Goal: Find specific page/section: Find specific page/section

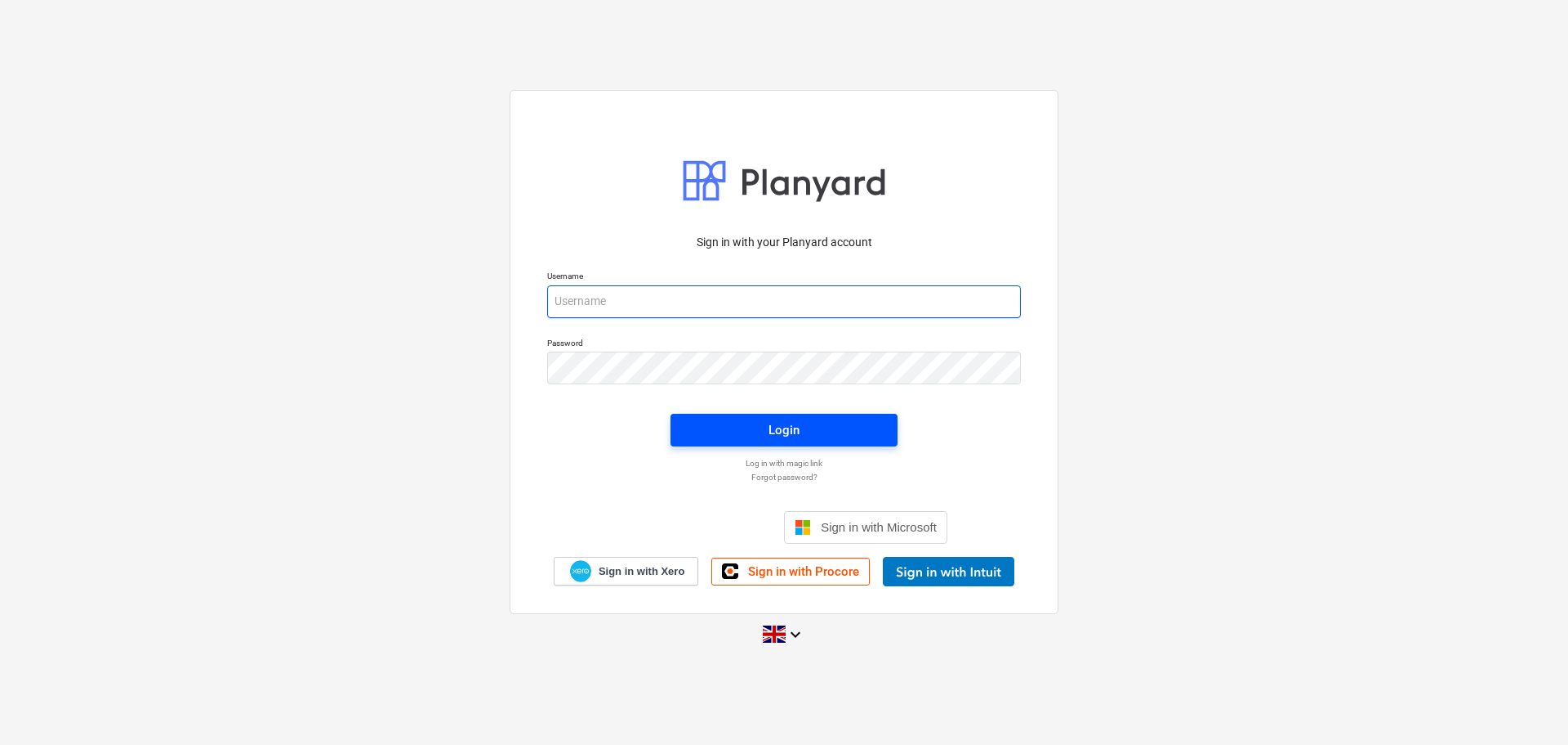
type input "[EMAIL_ADDRESS][DOMAIN_NAME]"
click at [746, 423] on span "Login" at bounding box center [784, 429] width 188 height 22
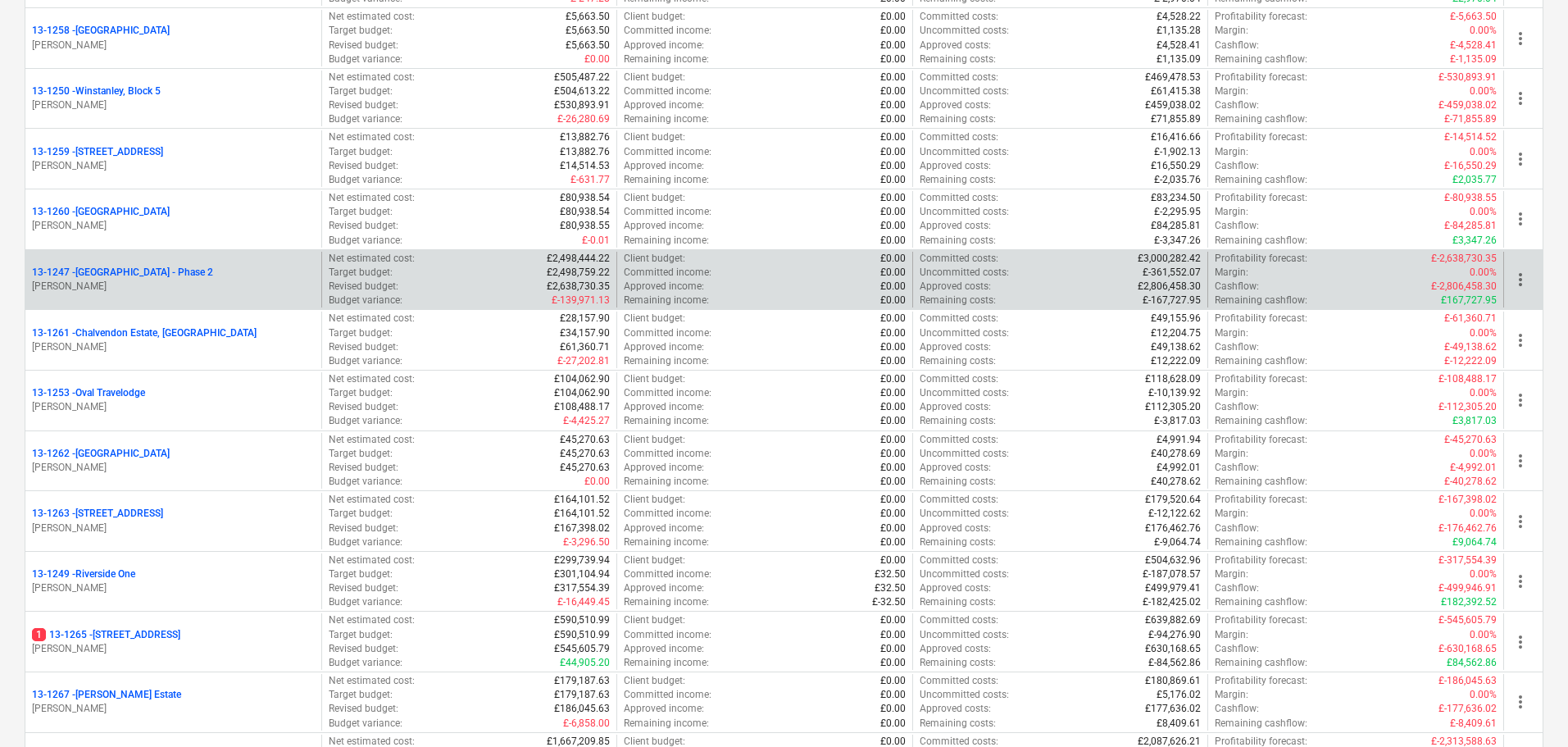
scroll to position [1311, 0]
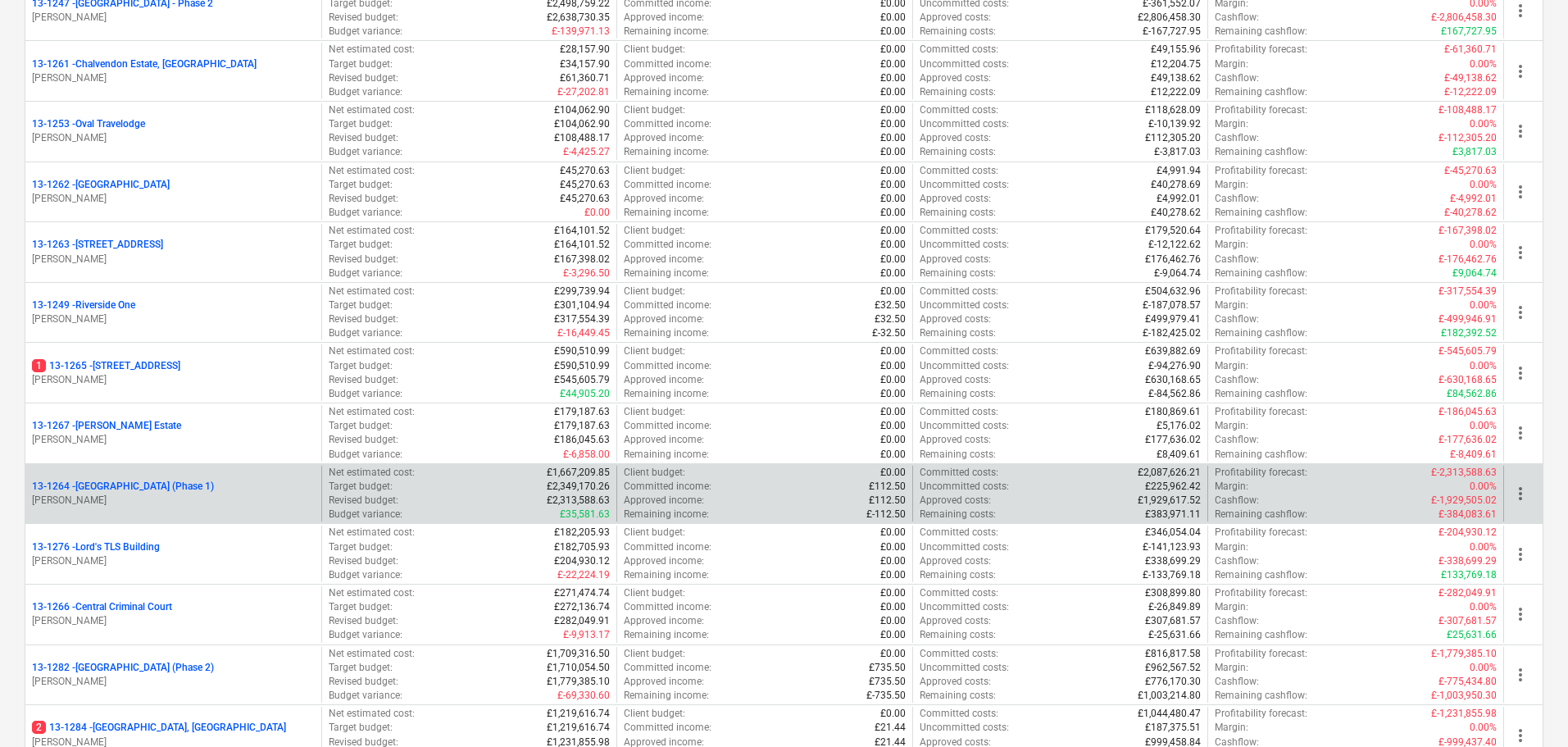
click at [214, 481] on p "13-1264 - Plumstead [GEOGRAPHIC_DATA] (Phase 1)" at bounding box center [122, 486] width 182 height 14
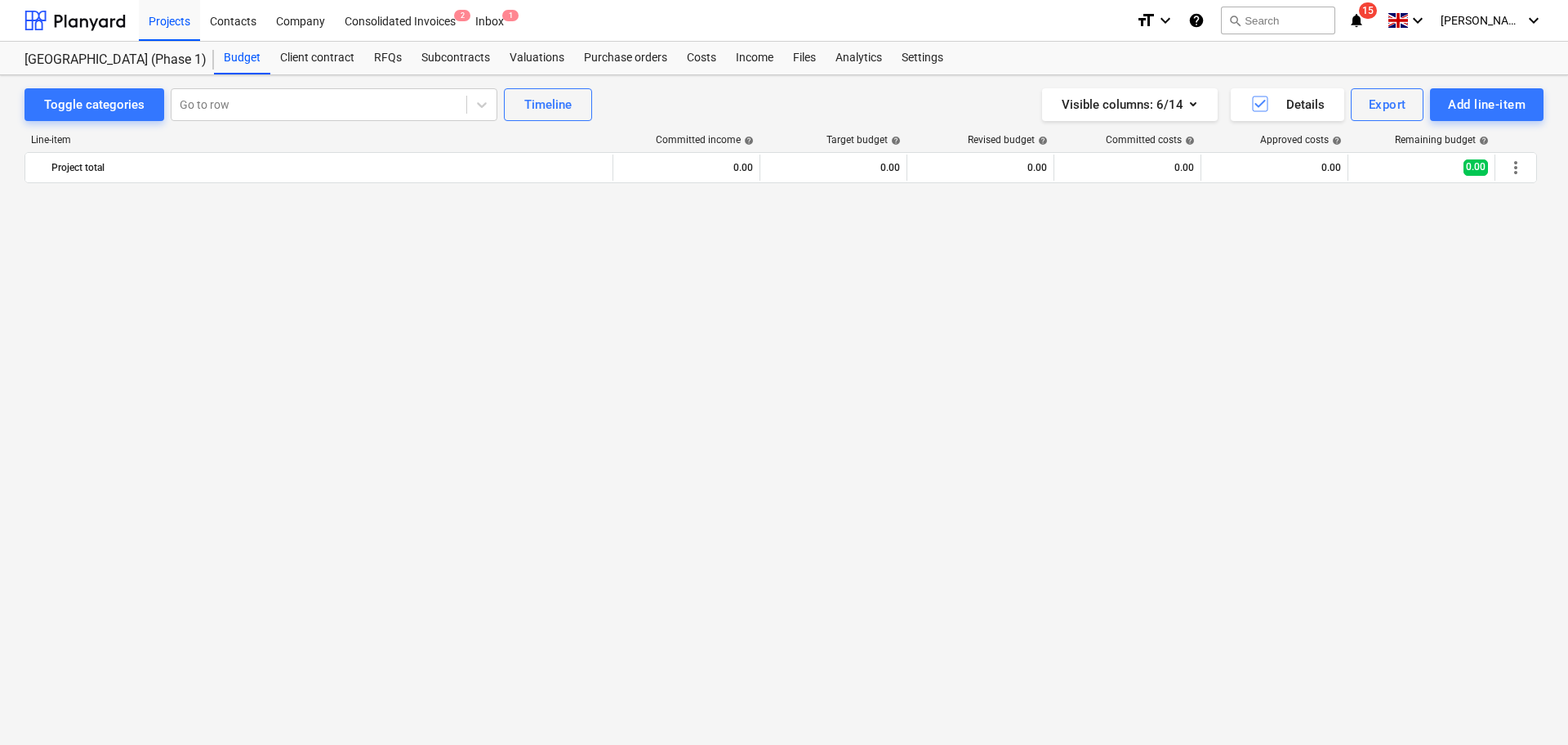
scroll to position [3265, 0]
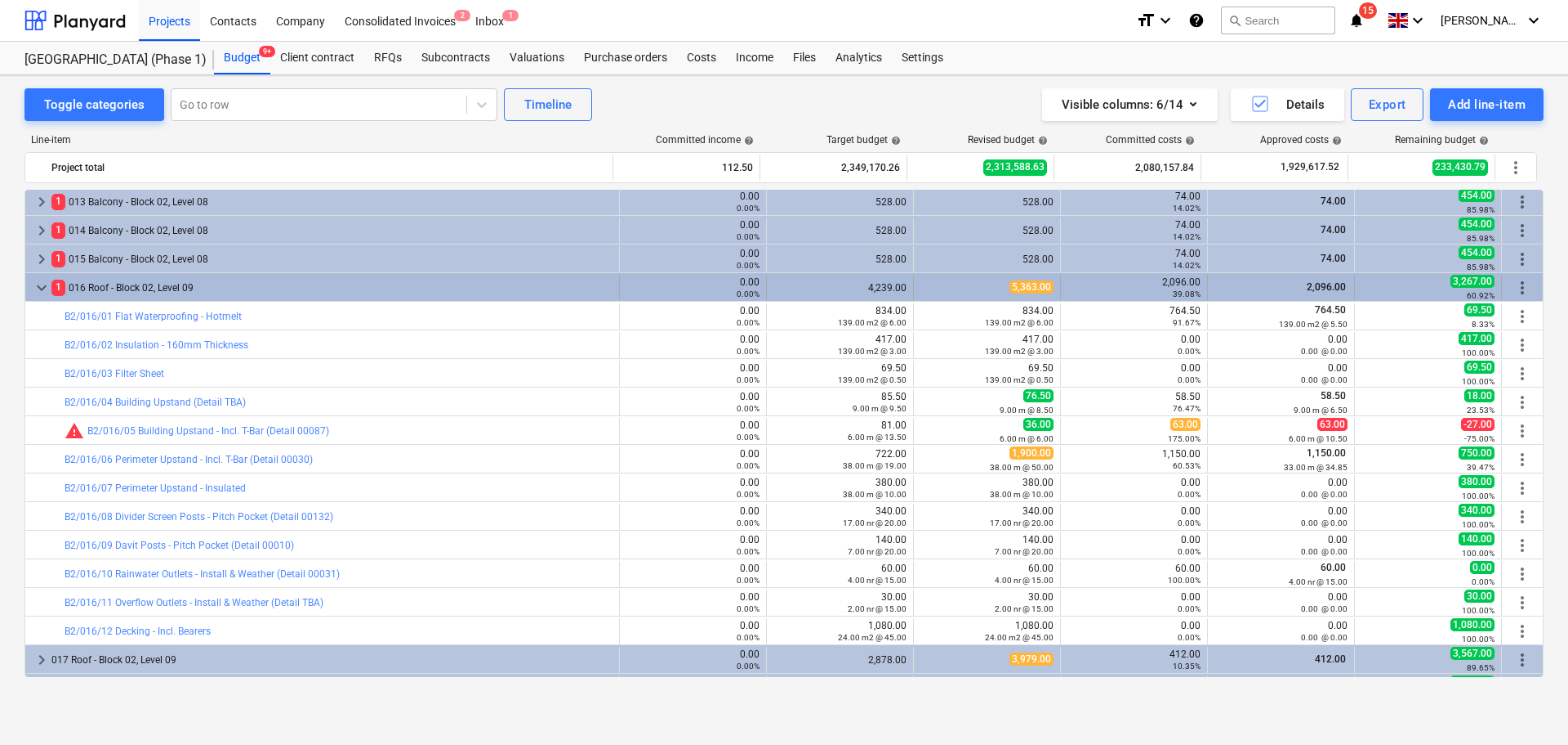
click at [243, 288] on div "1 016 Roof - Block 02, Level 09" at bounding box center [332, 287] width 561 height 26
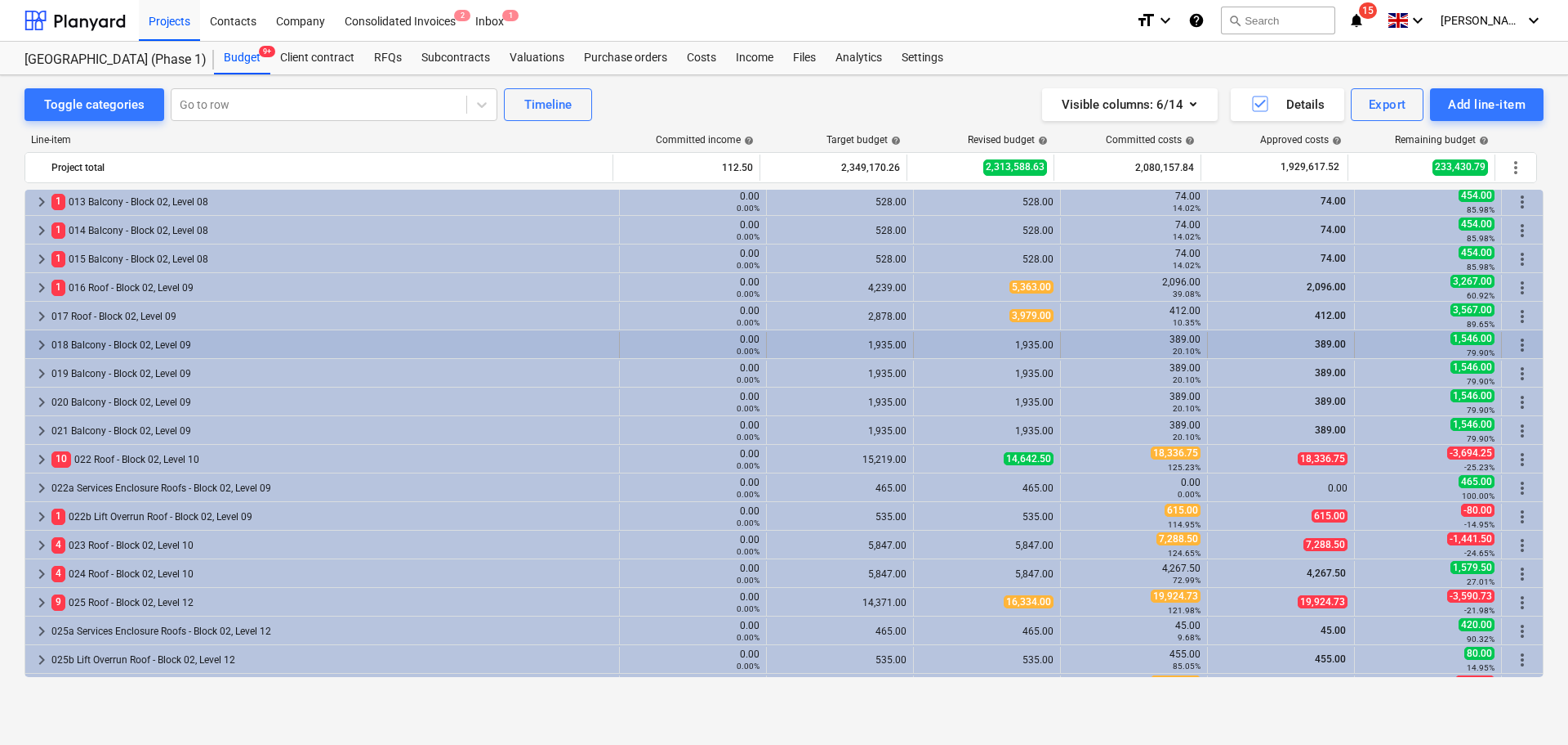
click at [153, 349] on div "018 Balcony - Block 02, Level 09" at bounding box center [332, 345] width 561 height 26
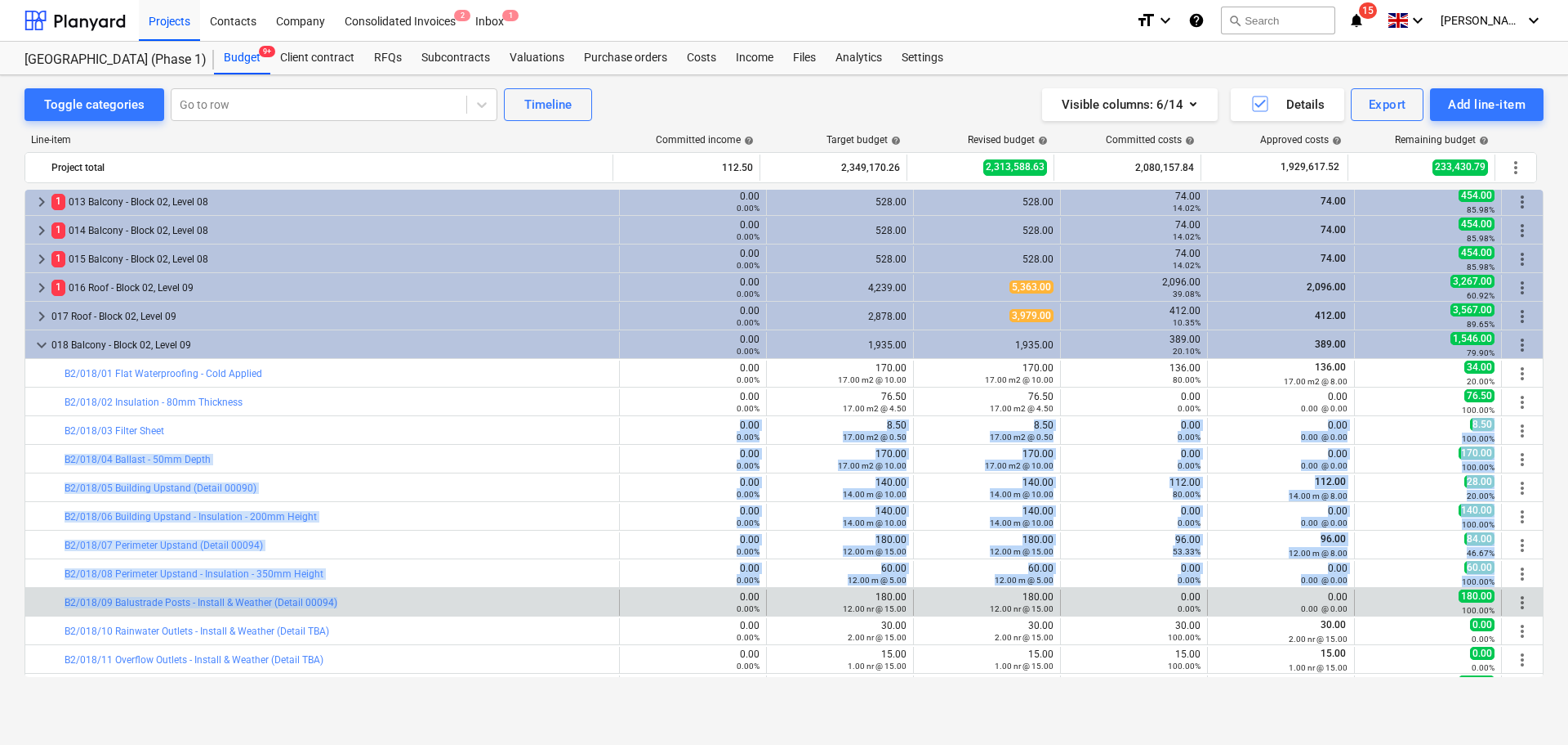
drag, startPoint x: 418, startPoint y: 435, endPoint x: 410, endPoint y: 590, distance: 155.2
click at [410, 590] on div "bar_chart M/98 Green Roof System & Associated Works (Area 085) 0.00 0.00% edit …" at bounding box center [784, 544] width 1519 height 7238
click at [410, 590] on div "bar_chart B2/018/09 Balustrade Posts - Install & Weather (Detail 00094)" at bounding box center [339, 602] width 548 height 26
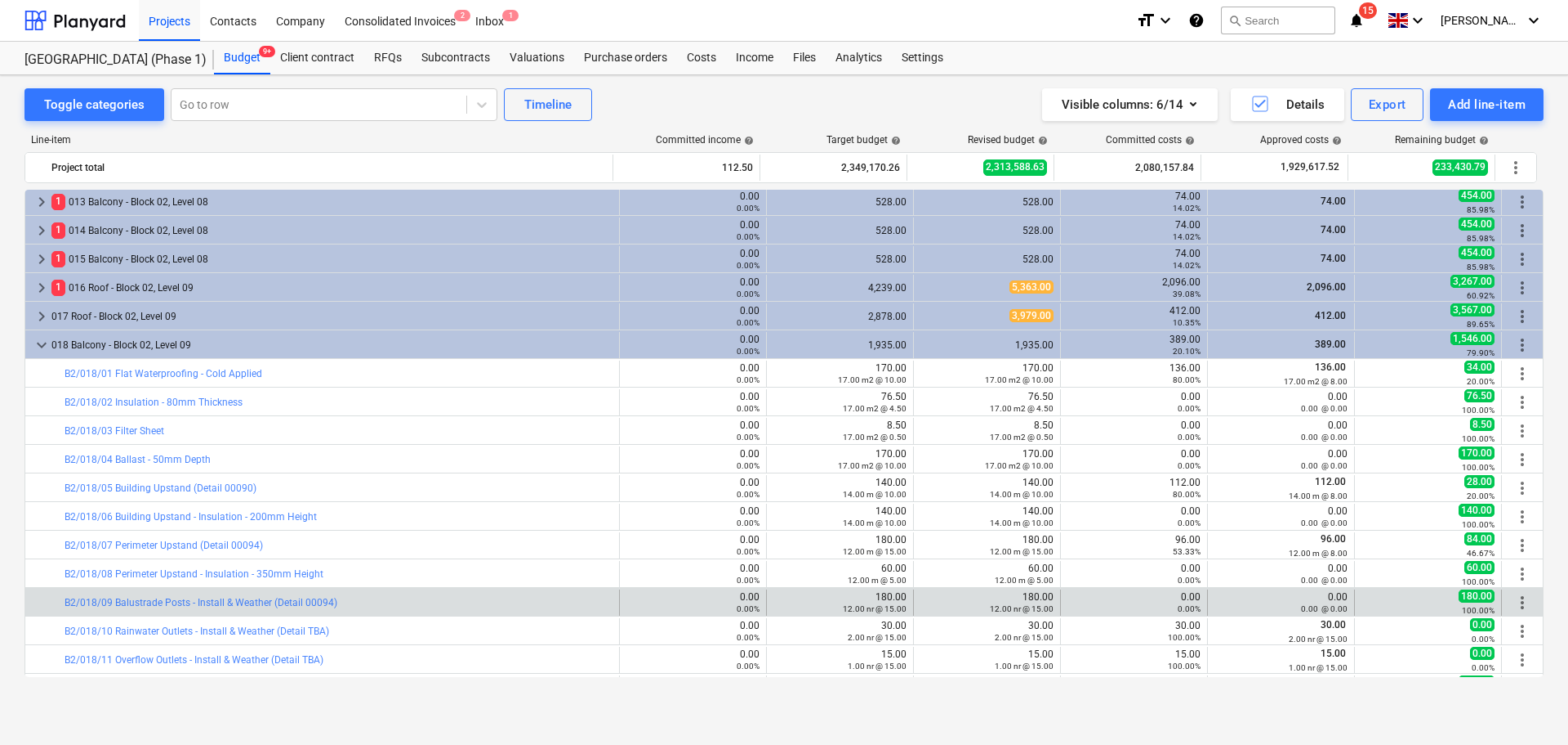
click at [410, 590] on div "bar_chart B2/018/09 Balustrade Posts - Install & Weather (Detail 00094)" at bounding box center [339, 602] width 548 height 26
drag, startPoint x: 410, startPoint y: 590, endPoint x: 1099, endPoint y: 598, distance: 689.0
click at [1099, 598] on div "bar_chart B2/018/09 Balustrade Posts - Install & Weather (Detail 00094) 0.00 0.…" at bounding box center [784, 602] width 1517 height 26
click at [958, 602] on div "12.00 nr @ 15.00" at bounding box center [987, 608] width 133 height 11
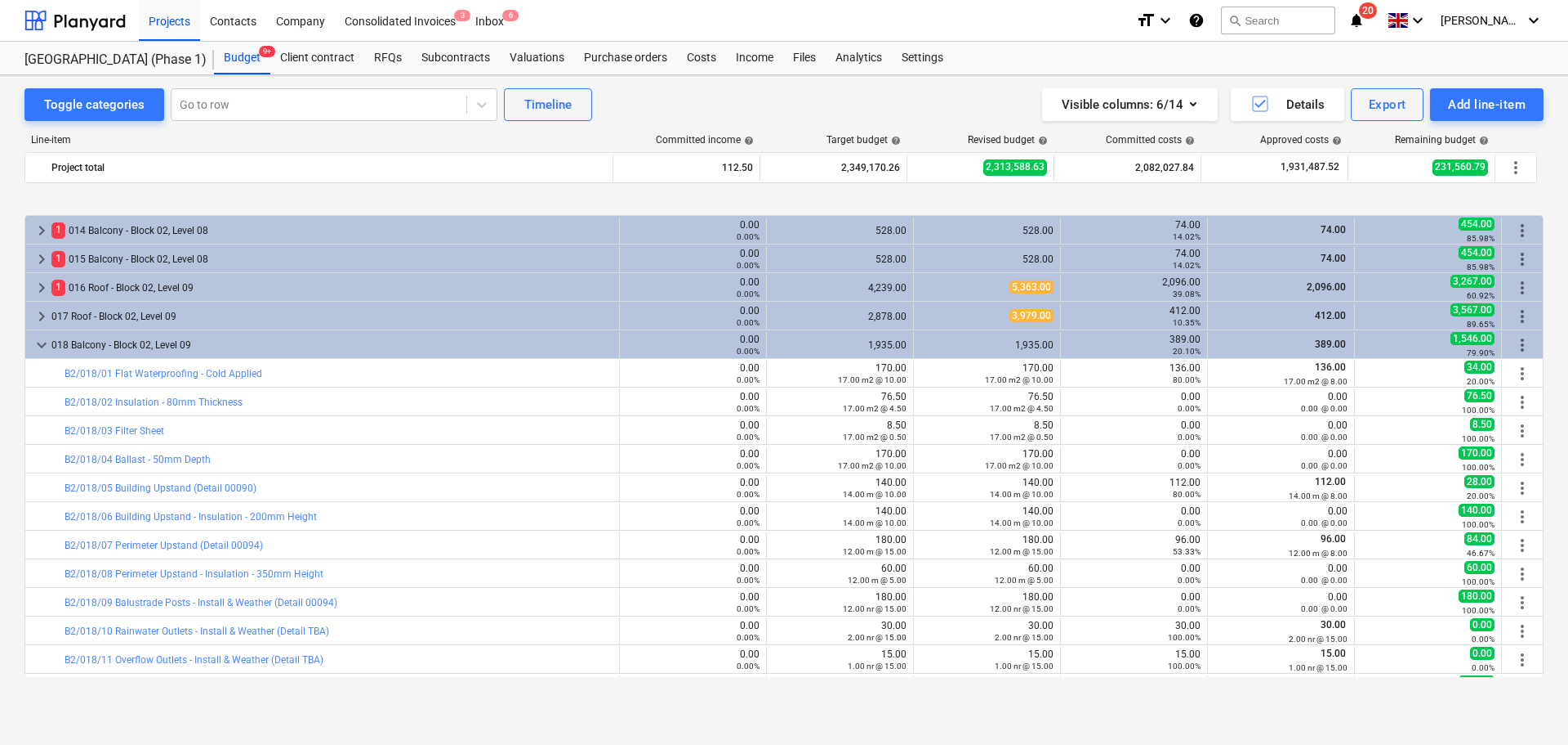
scroll to position [3346, 0]
